Goal: Information Seeking & Learning: Learn about a topic

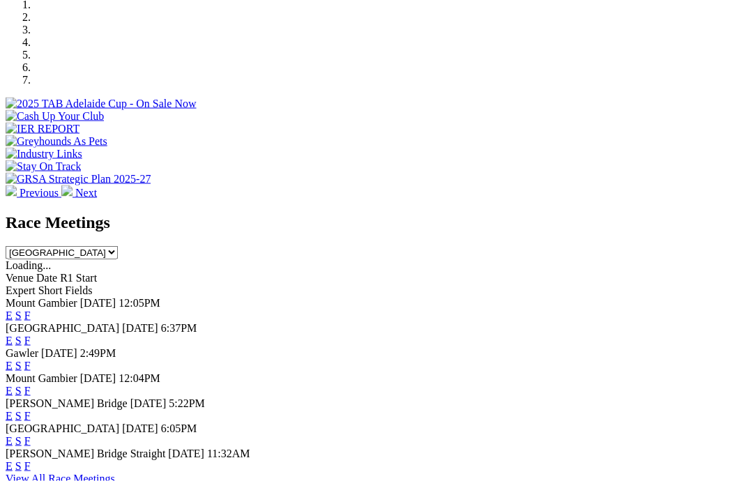
scroll to position [445, 0]
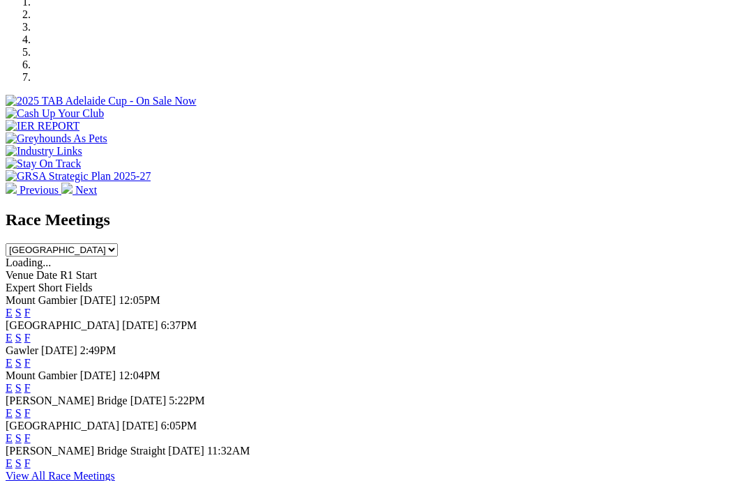
click at [31, 432] on link "F" at bounding box center [27, 438] width 6 height 12
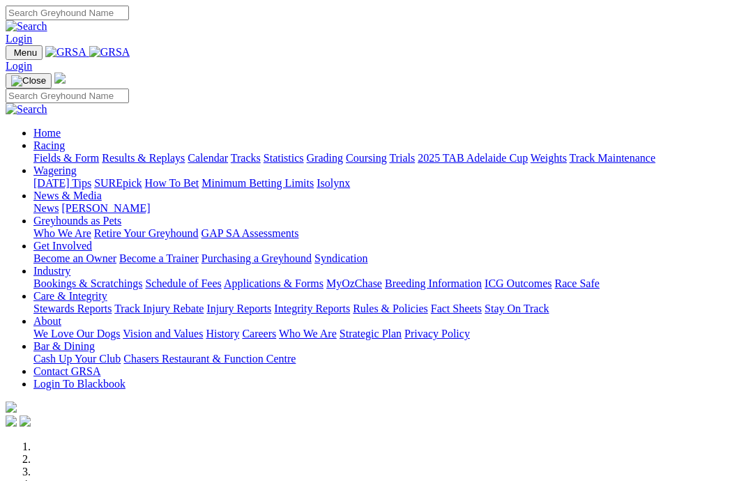
scroll to position [501, 0]
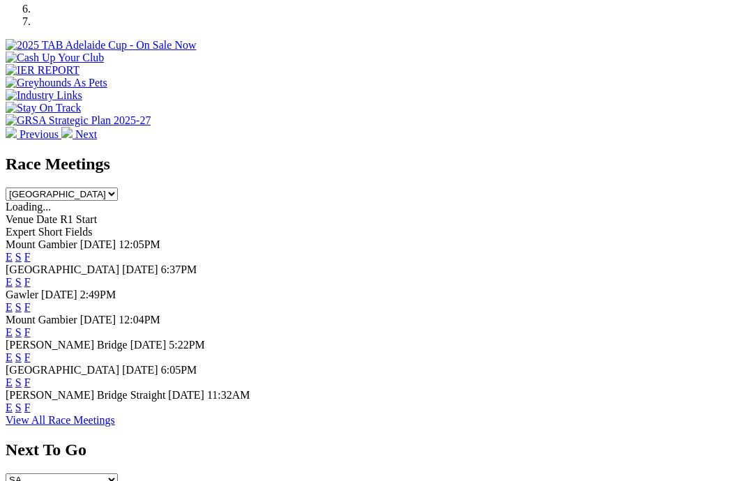
click at [31, 402] on link "F" at bounding box center [27, 408] width 6 height 12
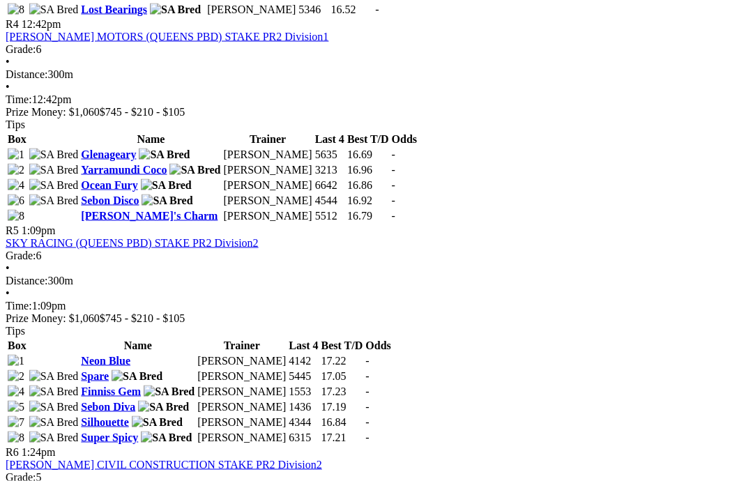
scroll to position [1320, 0]
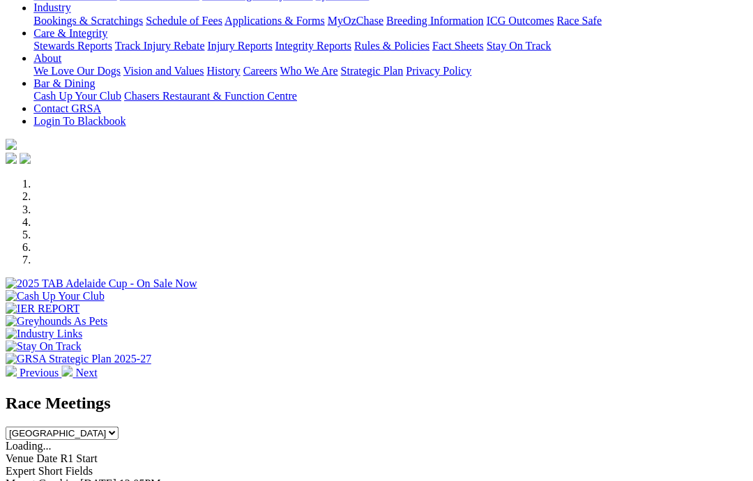
scroll to position [264, 0]
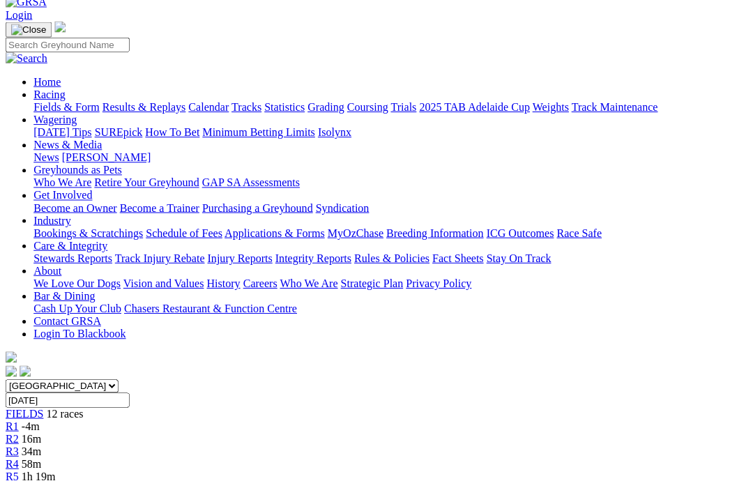
scroll to position [74, 0]
